Goal: Find specific page/section: Find specific page/section

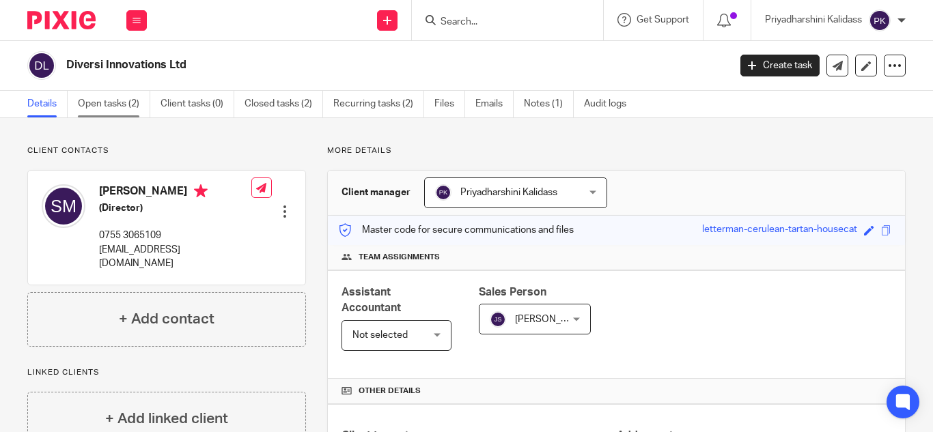
drag, startPoint x: 0, startPoint y: 0, endPoint x: 109, endPoint y: 115, distance: 158.4
click at [109, 115] on link "Open tasks (2)" at bounding box center [114, 104] width 72 height 27
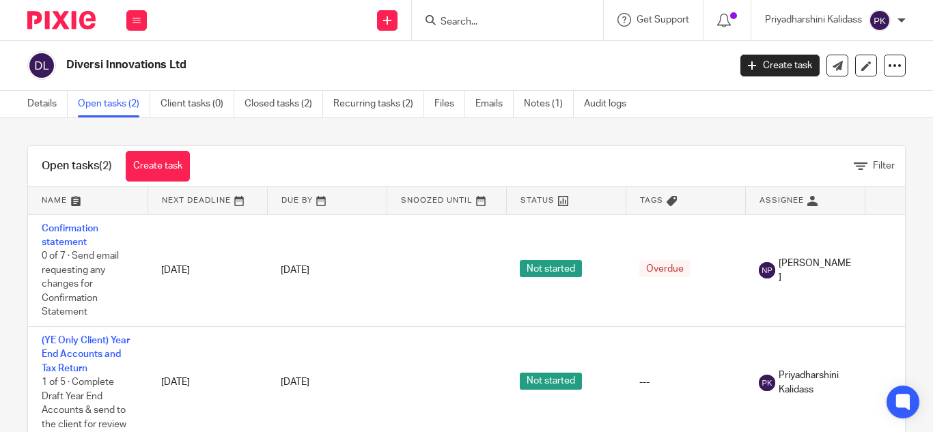
click at [464, 24] on input "Search" at bounding box center [500, 22] width 123 height 12
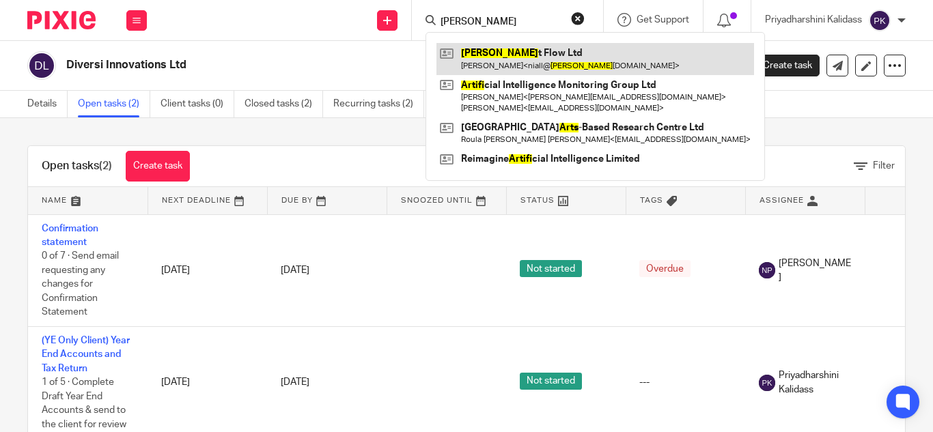
type input "artis"
click at [501, 64] on link at bounding box center [595, 58] width 318 height 31
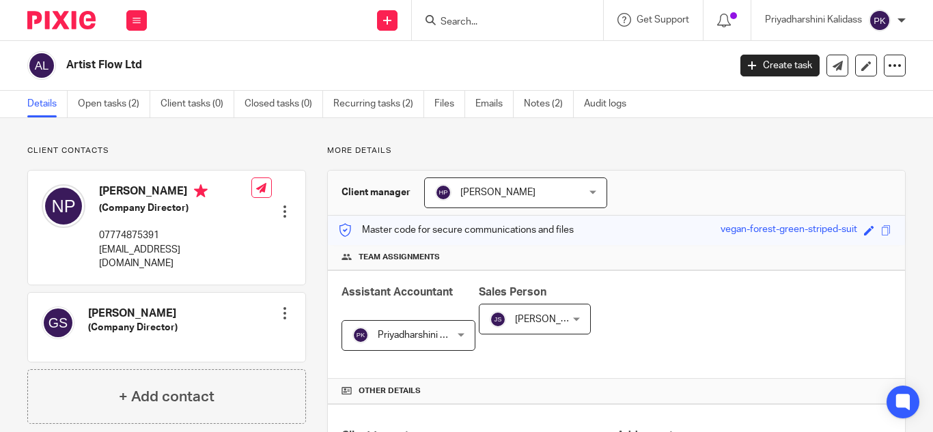
click at [465, 16] on input "Search" at bounding box center [500, 22] width 123 height 12
type input "elfact"
click at [493, 44] on link at bounding box center [520, 53] width 169 height 20
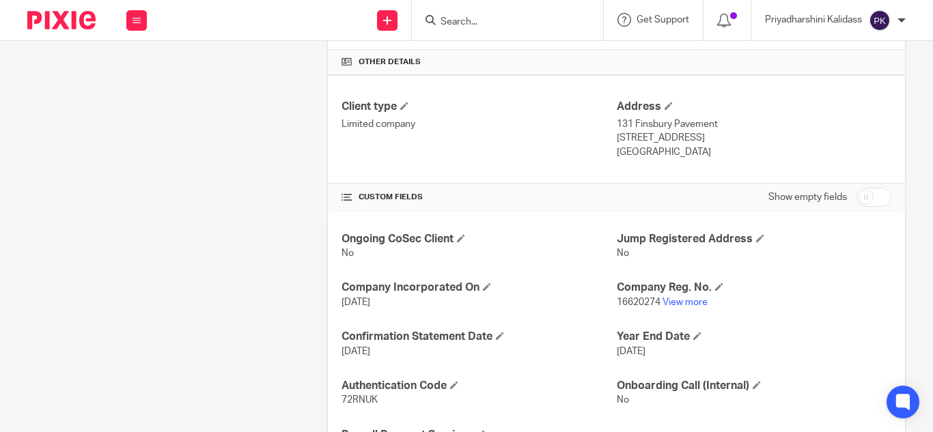
scroll to position [330, 0]
click at [666, 302] on link "View more" at bounding box center [684, 302] width 45 height 10
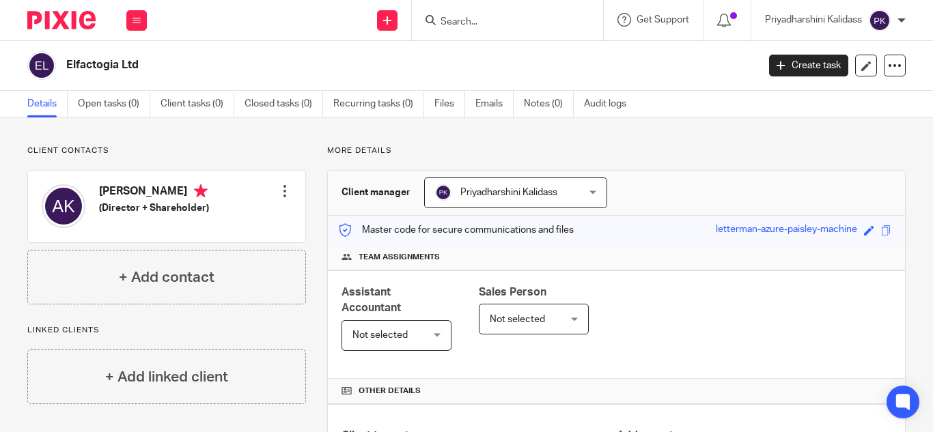
click at [903, 25] on div "Priyadharshini Kalidass" at bounding box center [835, 21] width 141 height 22
click at [858, 61] on li "My profile" at bounding box center [853, 55] width 90 height 20
click at [858, 57] on span "My profile" at bounding box center [848, 55] width 42 height 10
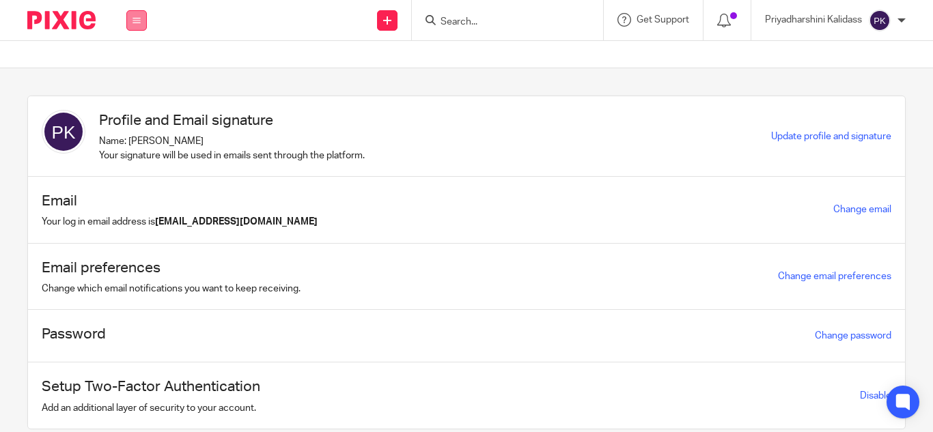
click at [132, 17] on button at bounding box center [136, 20] width 20 height 20
click at [128, 63] on link "Work" at bounding box center [128, 64] width 22 height 10
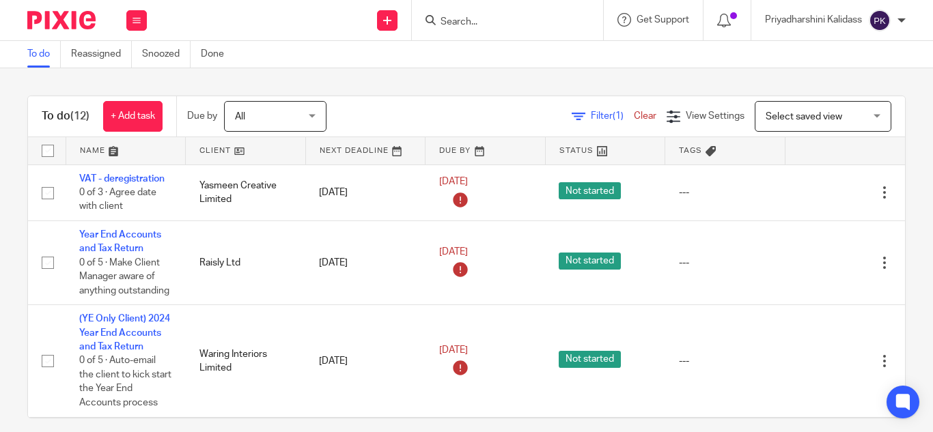
click at [474, 20] on input "Search" at bounding box center [500, 22] width 123 height 12
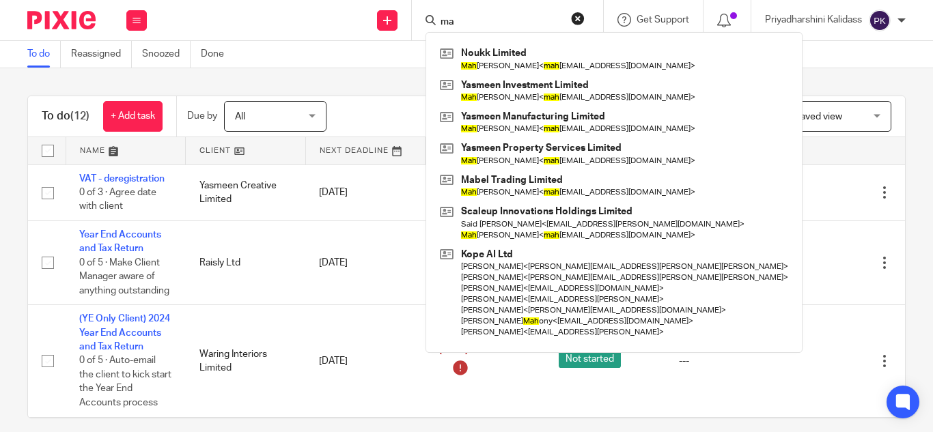
type input "m"
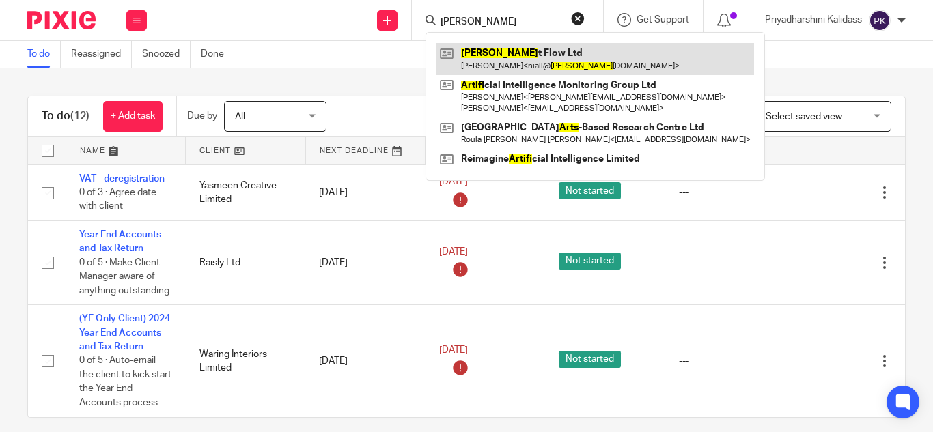
type input "Artis"
click at [524, 51] on link at bounding box center [595, 58] width 318 height 31
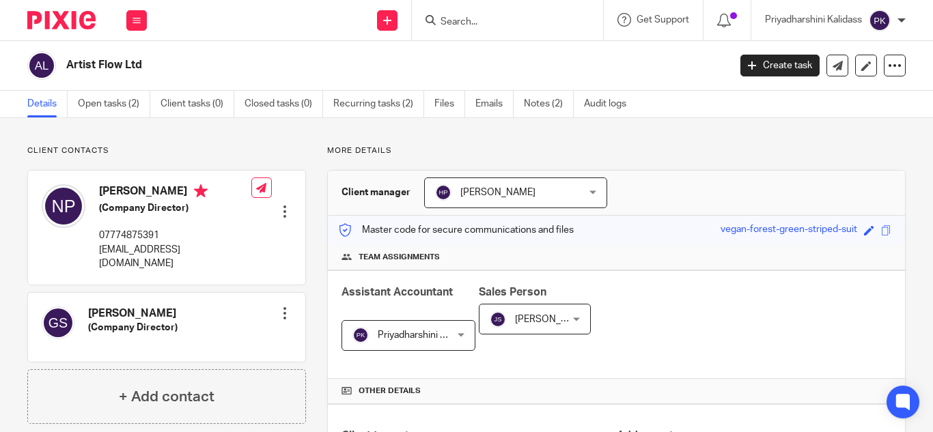
scroll to position [402, 0]
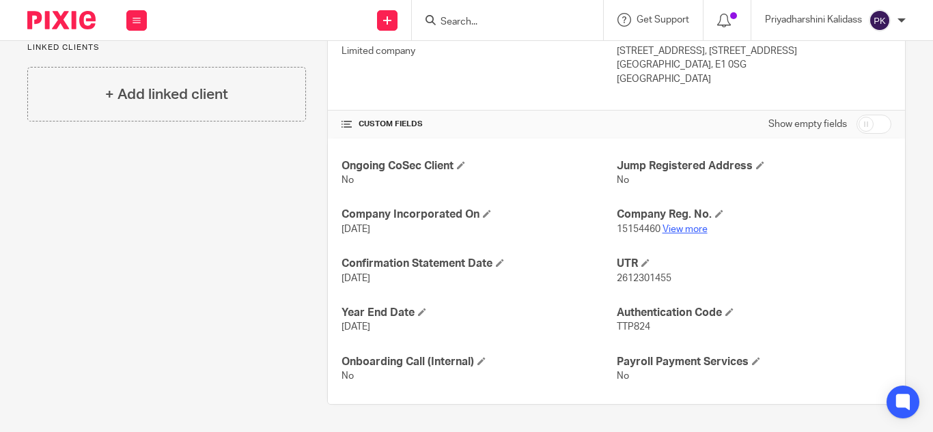
click at [699, 232] on link "View more" at bounding box center [684, 230] width 45 height 10
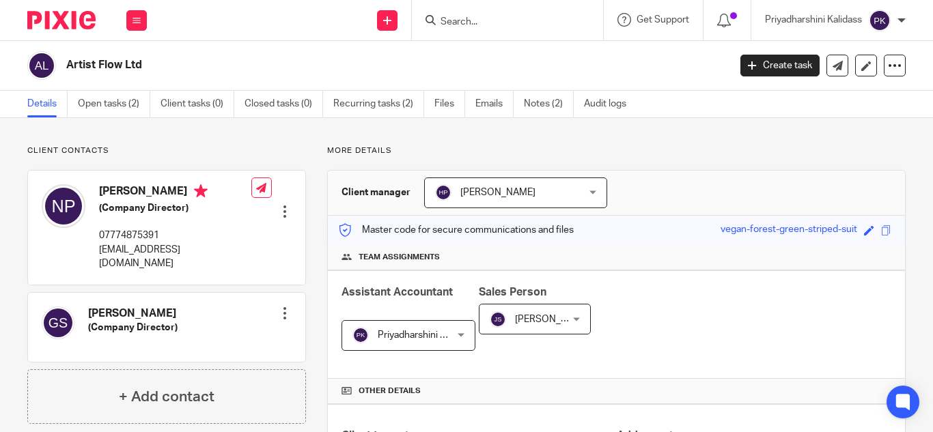
click at [475, 16] on input "Search" at bounding box center [500, 22] width 123 height 12
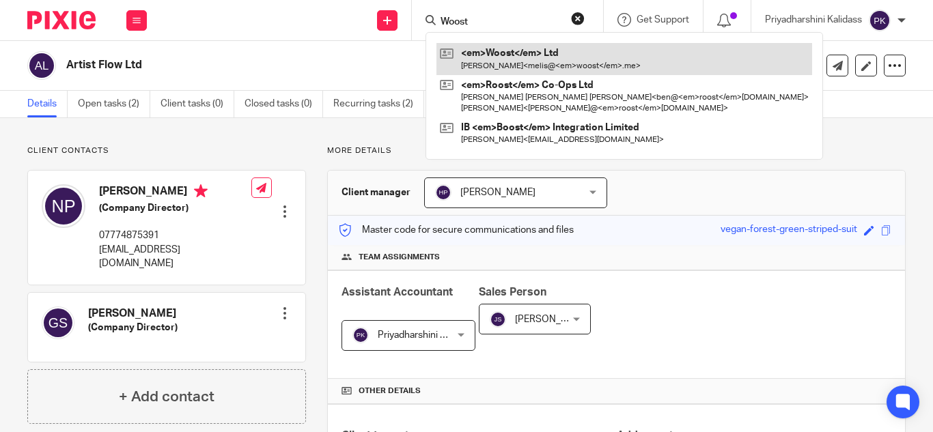
type input "Woost"
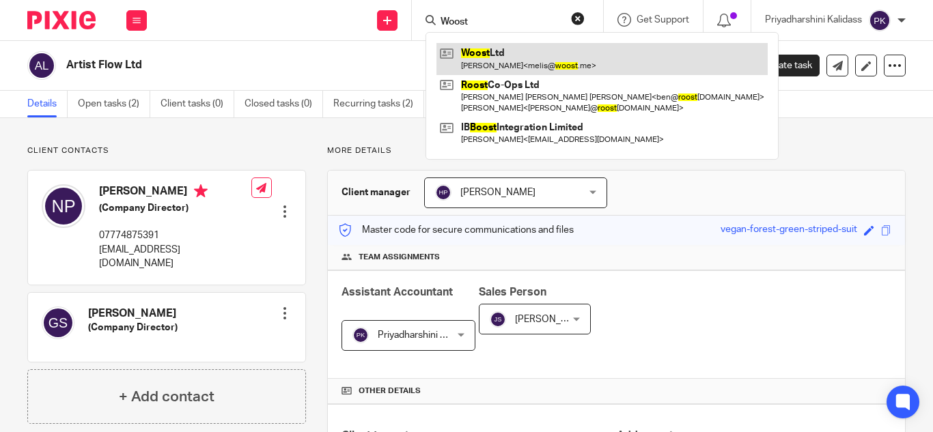
click at [492, 61] on link at bounding box center [601, 58] width 331 height 31
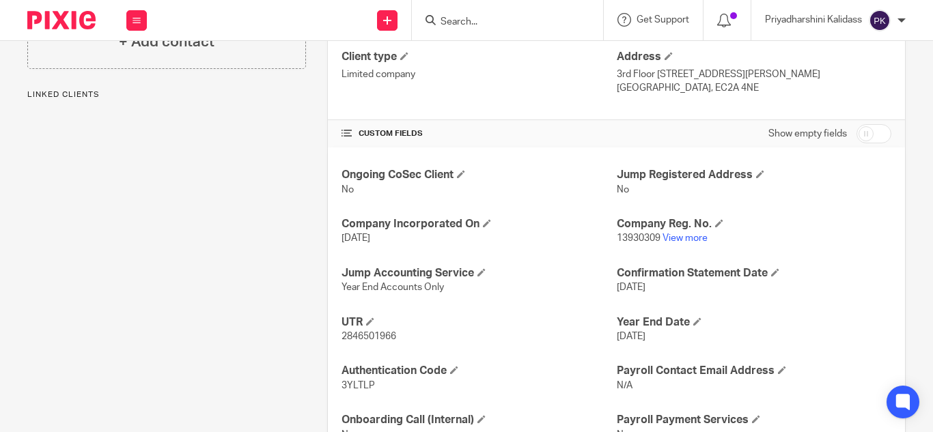
scroll to position [437, 0]
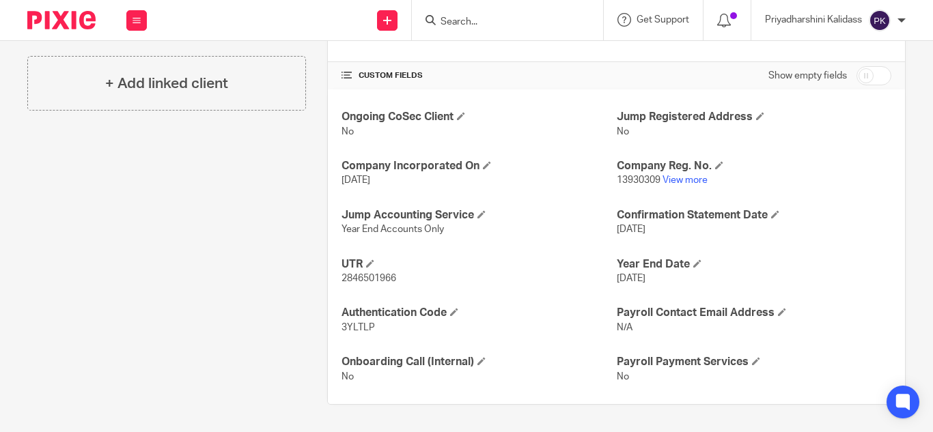
click at [447, 20] on input "Search" at bounding box center [500, 22] width 123 height 12
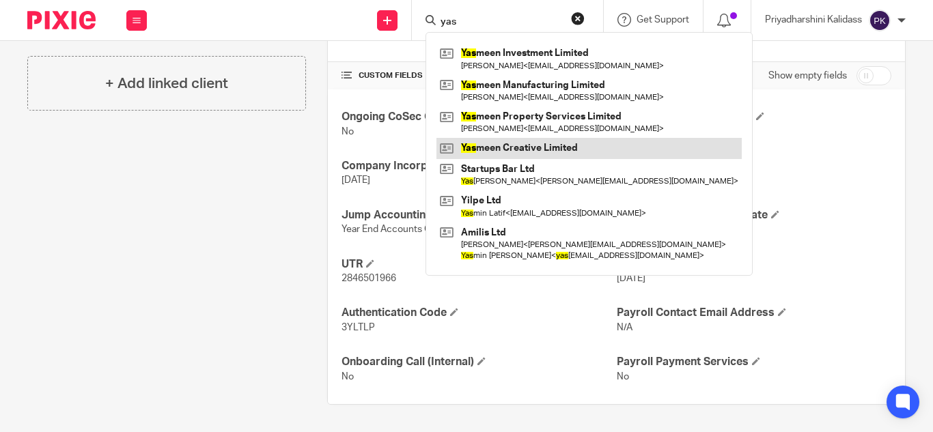
type input "yas"
click at [531, 152] on link at bounding box center [588, 148] width 305 height 20
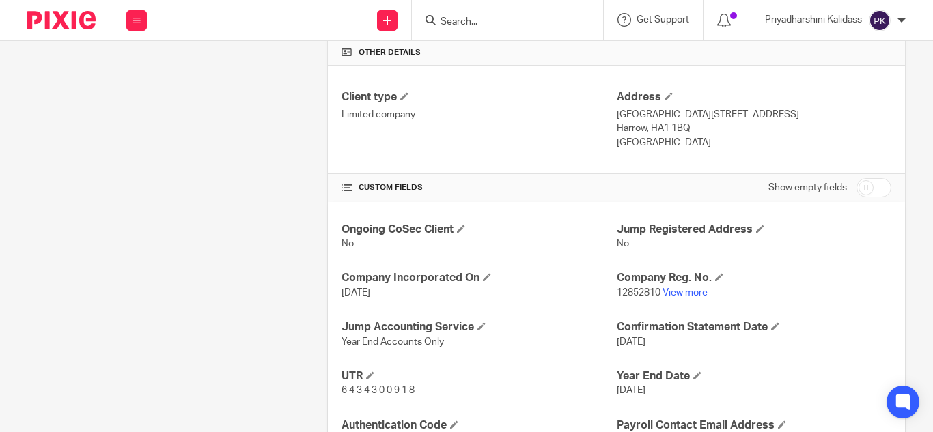
scroll to position [451, 0]
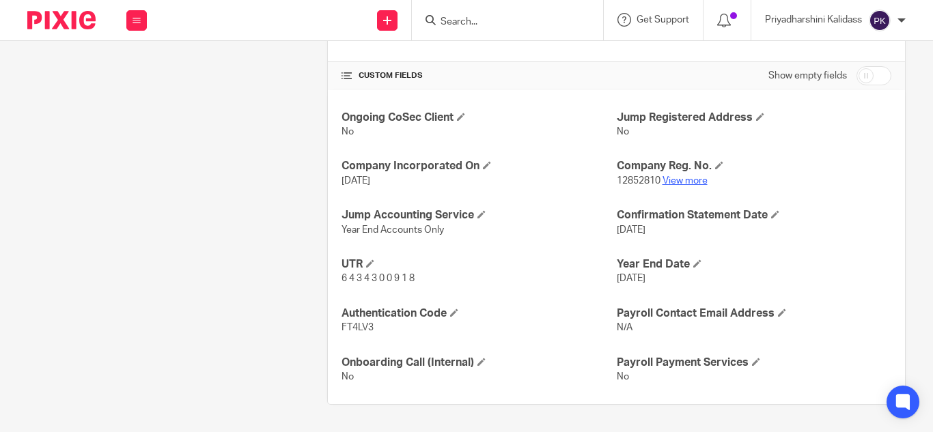
click at [680, 181] on link "View more" at bounding box center [684, 181] width 45 height 10
click at [503, 23] on input "Search" at bounding box center [500, 22] width 123 height 12
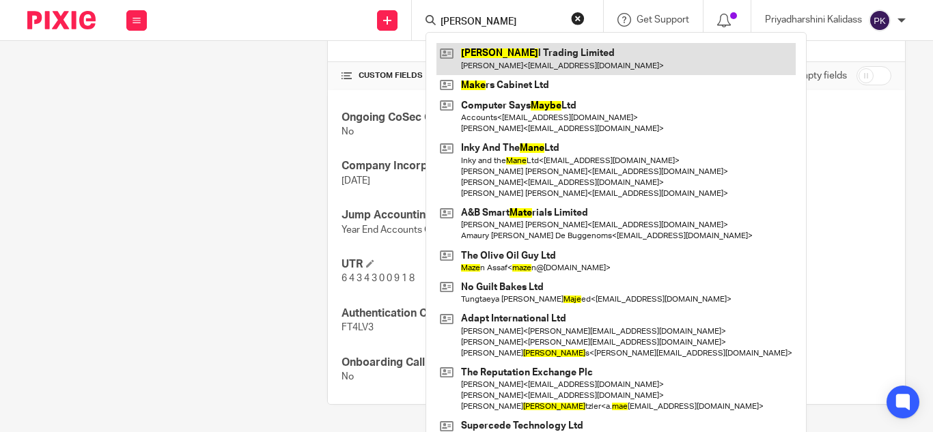
type input "mabe"
click at [584, 61] on link at bounding box center [615, 58] width 359 height 31
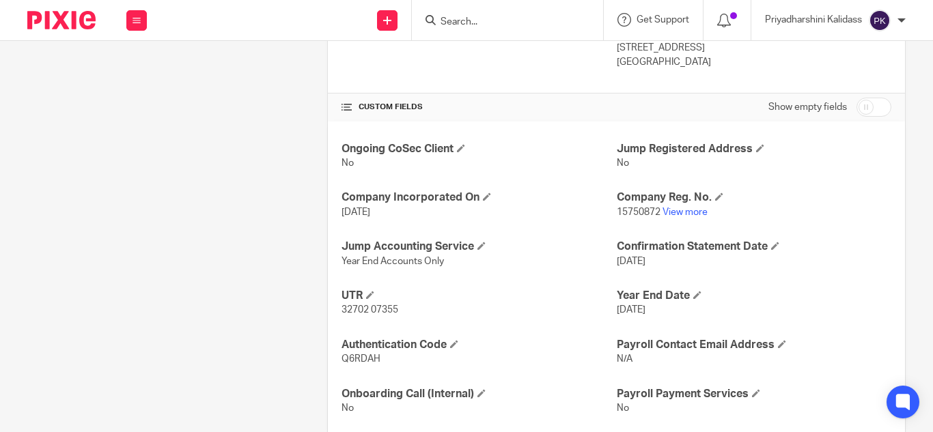
scroll to position [451, 0]
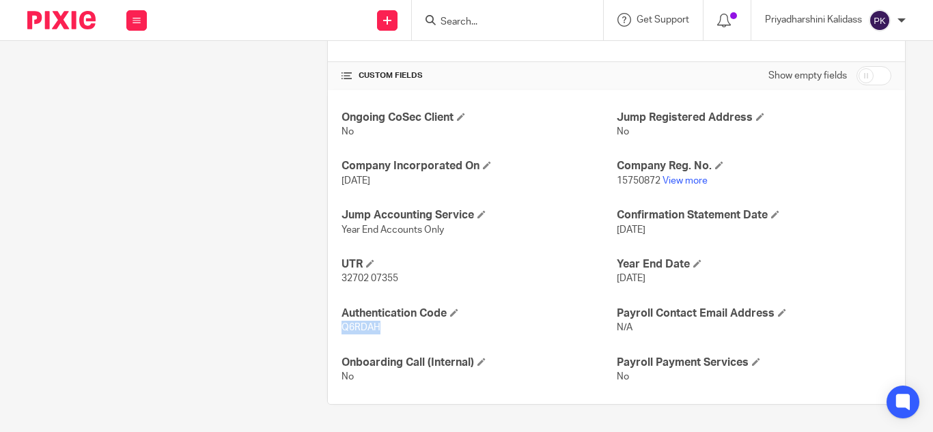
drag, startPoint x: 384, startPoint y: 326, endPoint x: 324, endPoint y: 329, distance: 59.5
click at [328, 329] on div "Ongoing CoSec Client No Jump Registered Address No Company Incorporated On [DAT…" at bounding box center [616, 247] width 577 height 315
copy span "Q6RDAH"
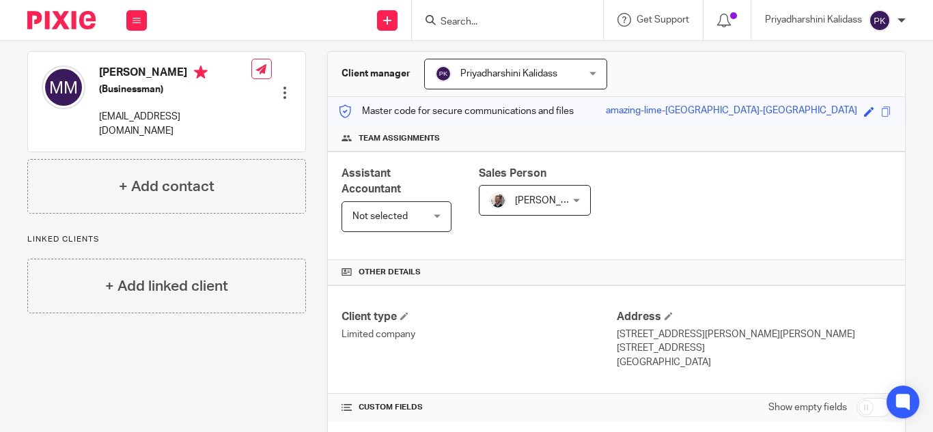
scroll to position [0, 0]
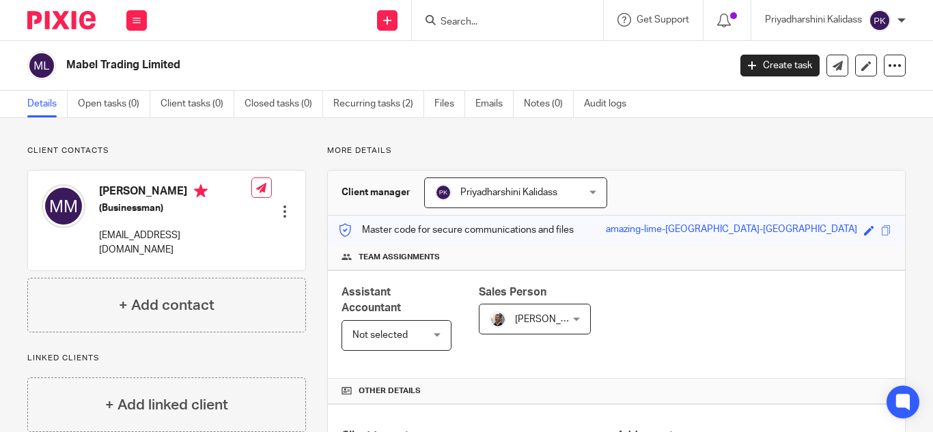
click at [451, 20] on input "Search" at bounding box center [500, 22] width 123 height 12
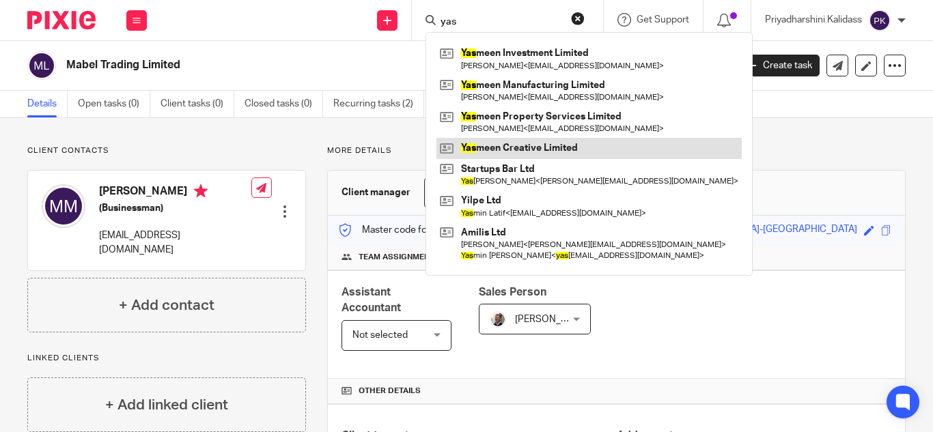
type input "yas"
click at [517, 150] on link at bounding box center [588, 148] width 305 height 20
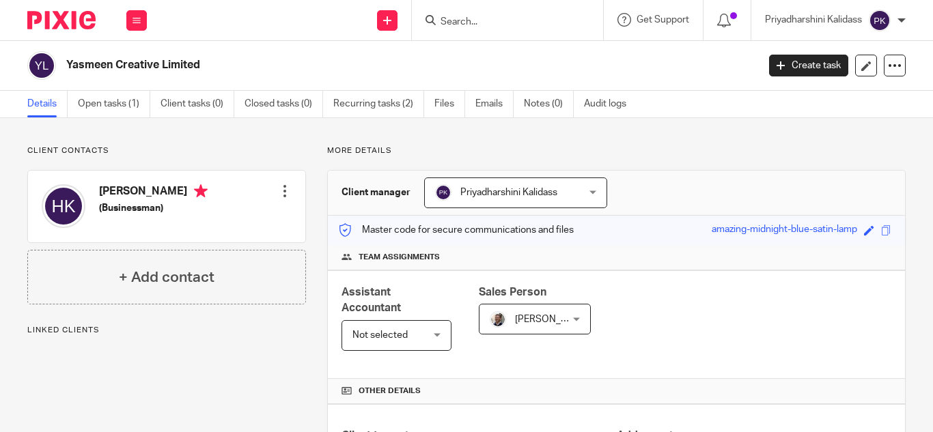
scroll to position [451, 0]
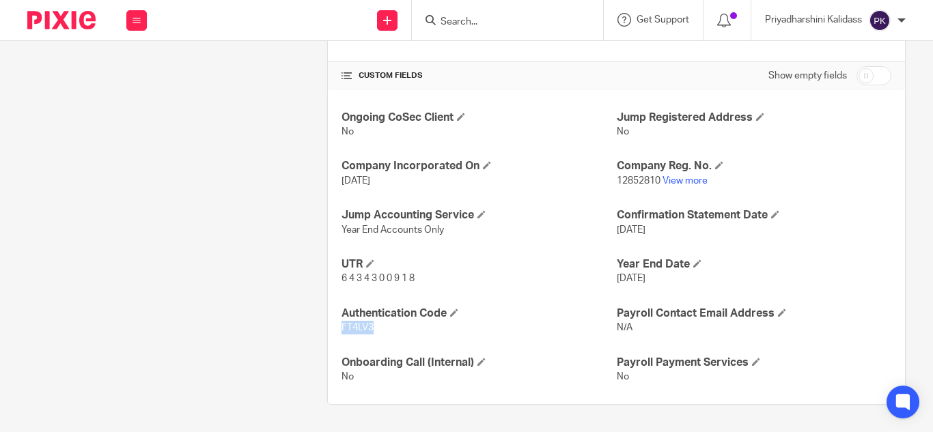
drag, startPoint x: 378, startPoint y: 326, endPoint x: 321, endPoint y: 336, distance: 57.5
click at [321, 336] on div "More details Client manager Priyadharshini Kalidass Priyadharshini Kalidass Aas…" at bounding box center [606, 50] width 600 height 710
copy span "FT4LV3"
click at [481, 25] on input "Search" at bounding box center [500, 22] width 123 height 12
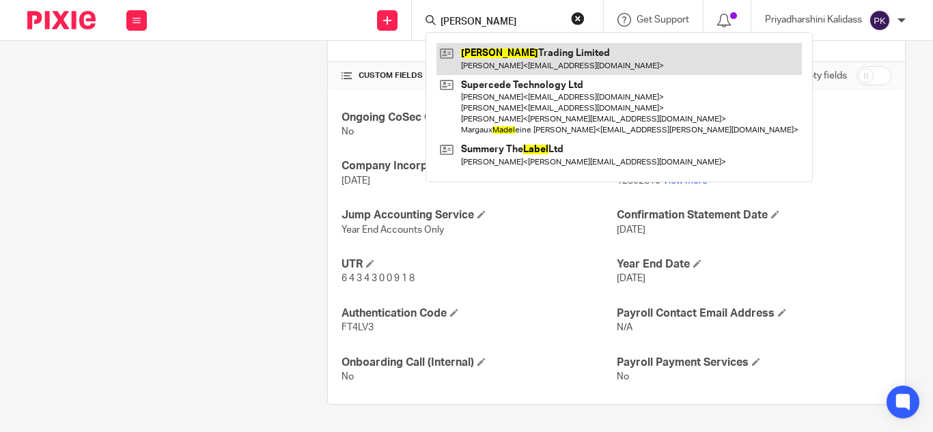
type input "Mabel"
click at [495, 55] on link at bounding box center [618, 58] width 365 height 31
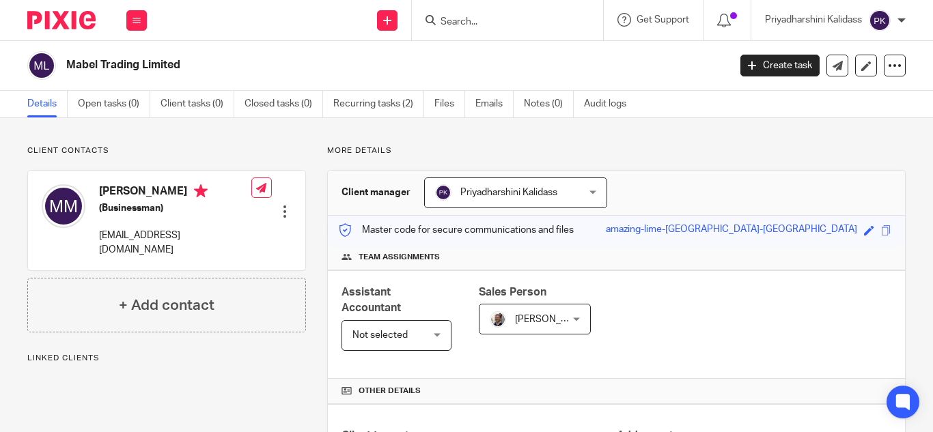
scroll to position [447, 0]
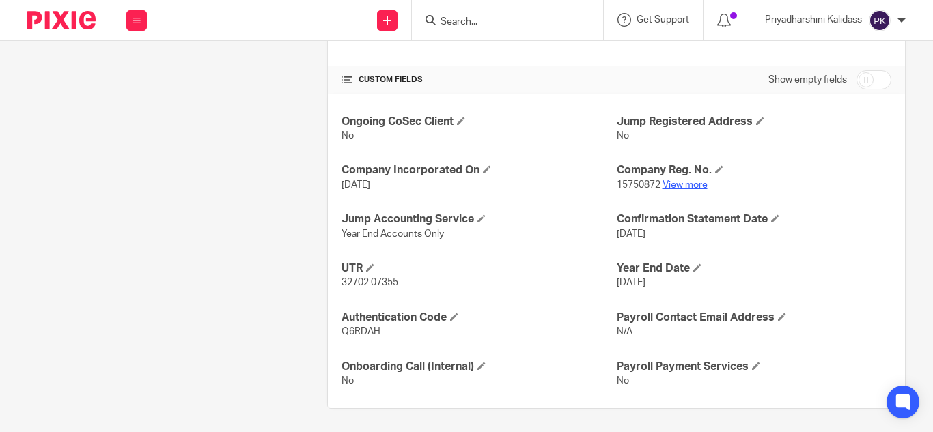
click at [691, 184] on link "View more" at bounding box center [684, 185] width 45 height 10
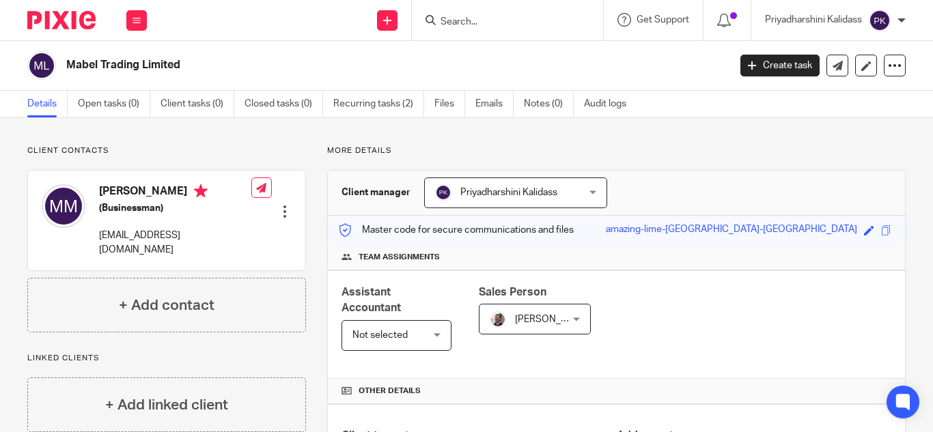
click at [446, 21] on input "Search" at bounding box center [500, 22] width 123 height 12
type input "elfact"
click at [504, 52] on link at bounding box center [520, 53] width 169 height 20
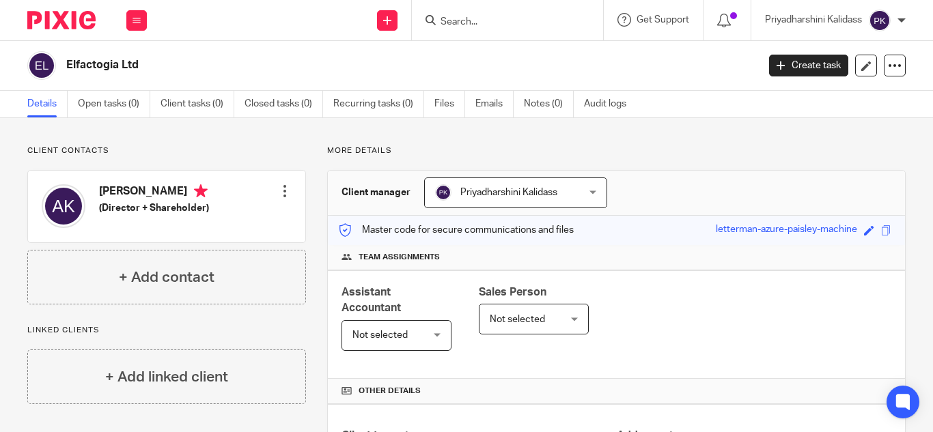
scroll to position [371, 0]
